Goal: Navigation & Orientation: Find specific page/section

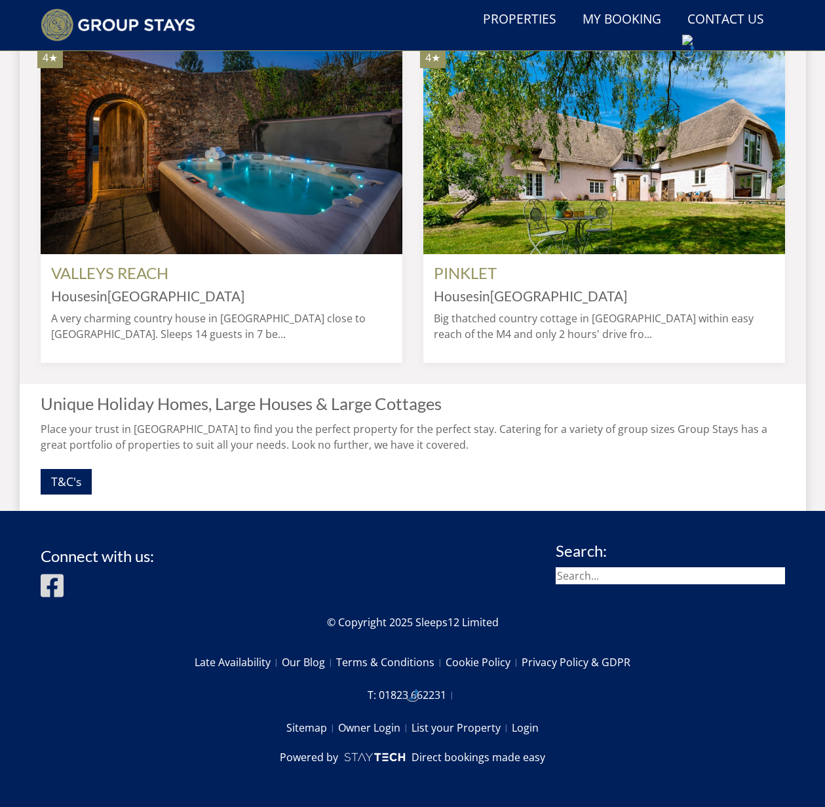
scroll to position [1125, 0]
click at [530, 739] on link "Login" at bounding box center [525, 728] width 27 height 22
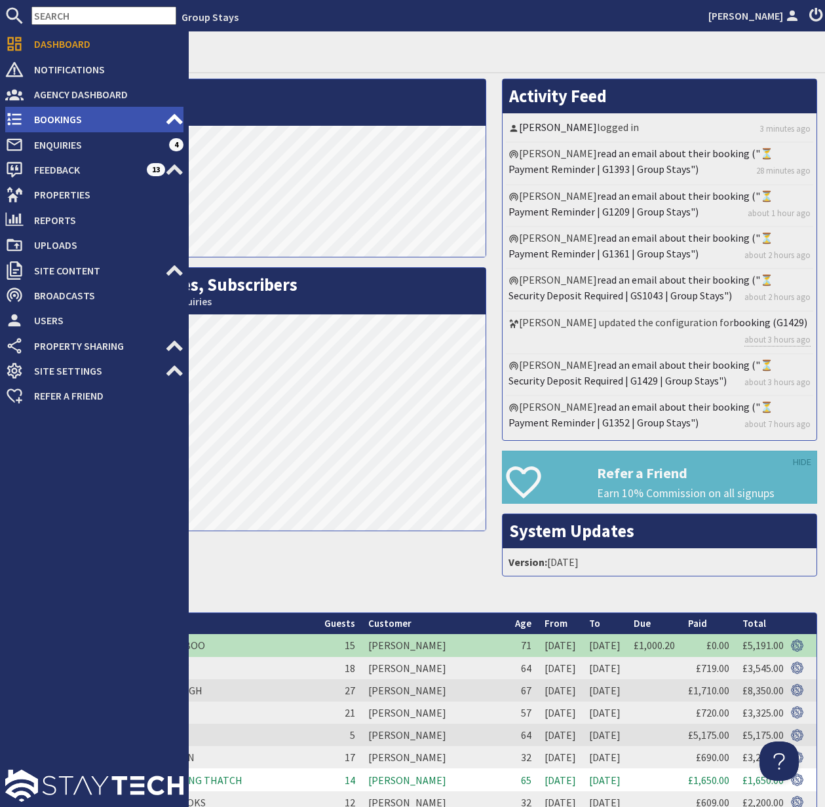
click at [53, 119] on span "Bookings" at bounding box center [95, 119] width 142 height 21
